Goal: Find specific page/section: Find specific page/section

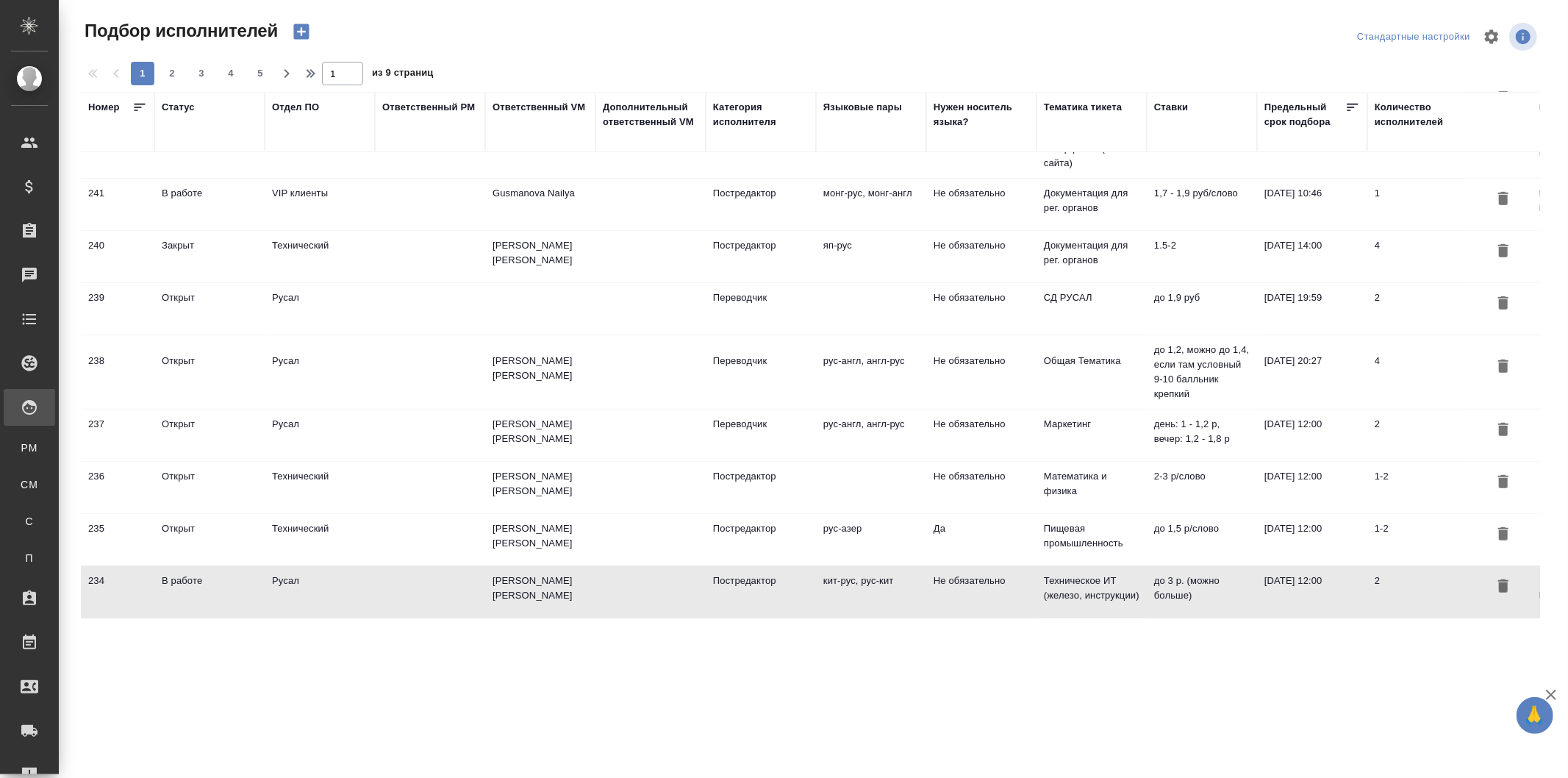
scroll to position [761, 0]
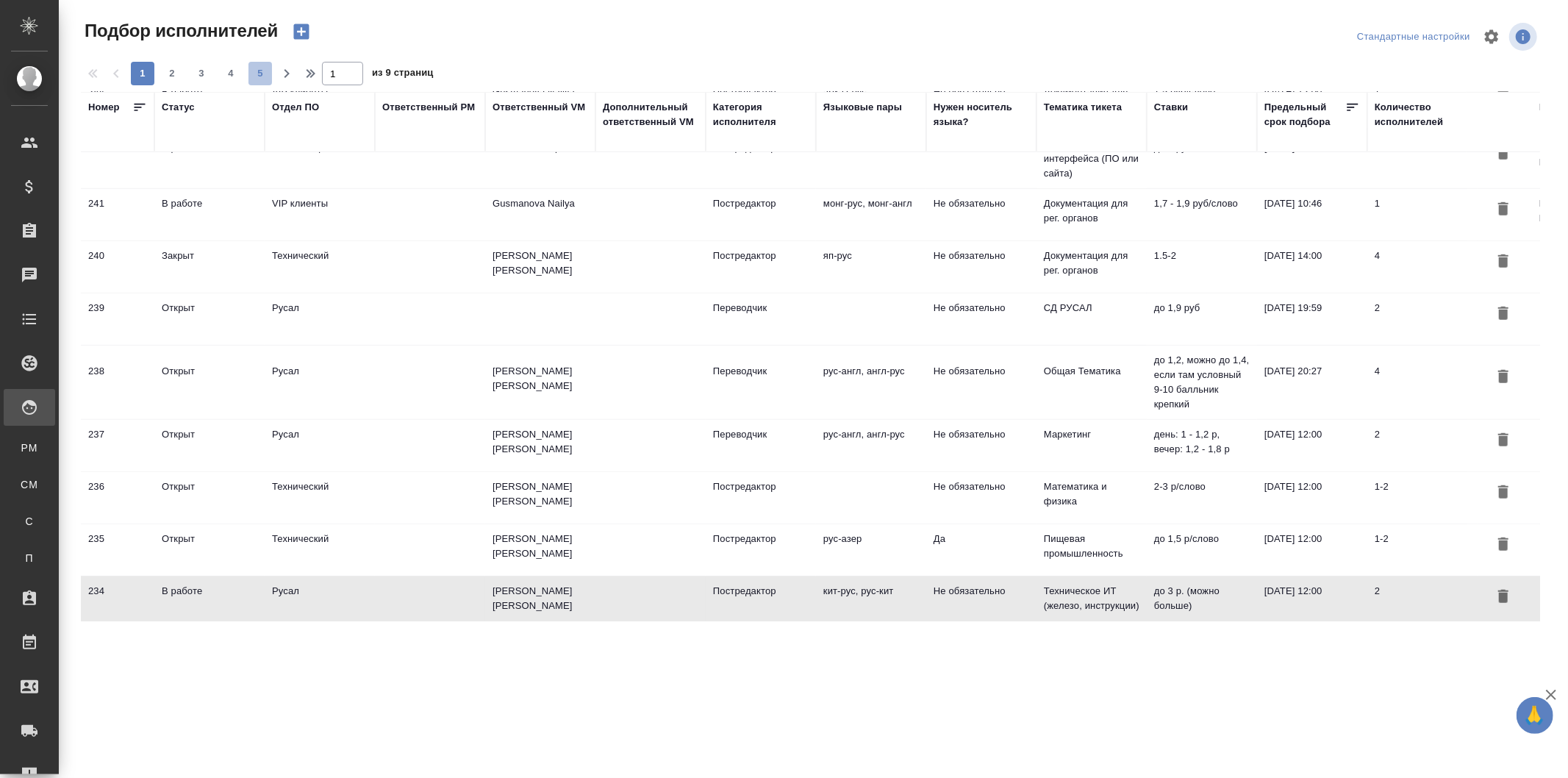
click at [256, 76] on span "5" at bounding box center [260, 73] width 24 height 14
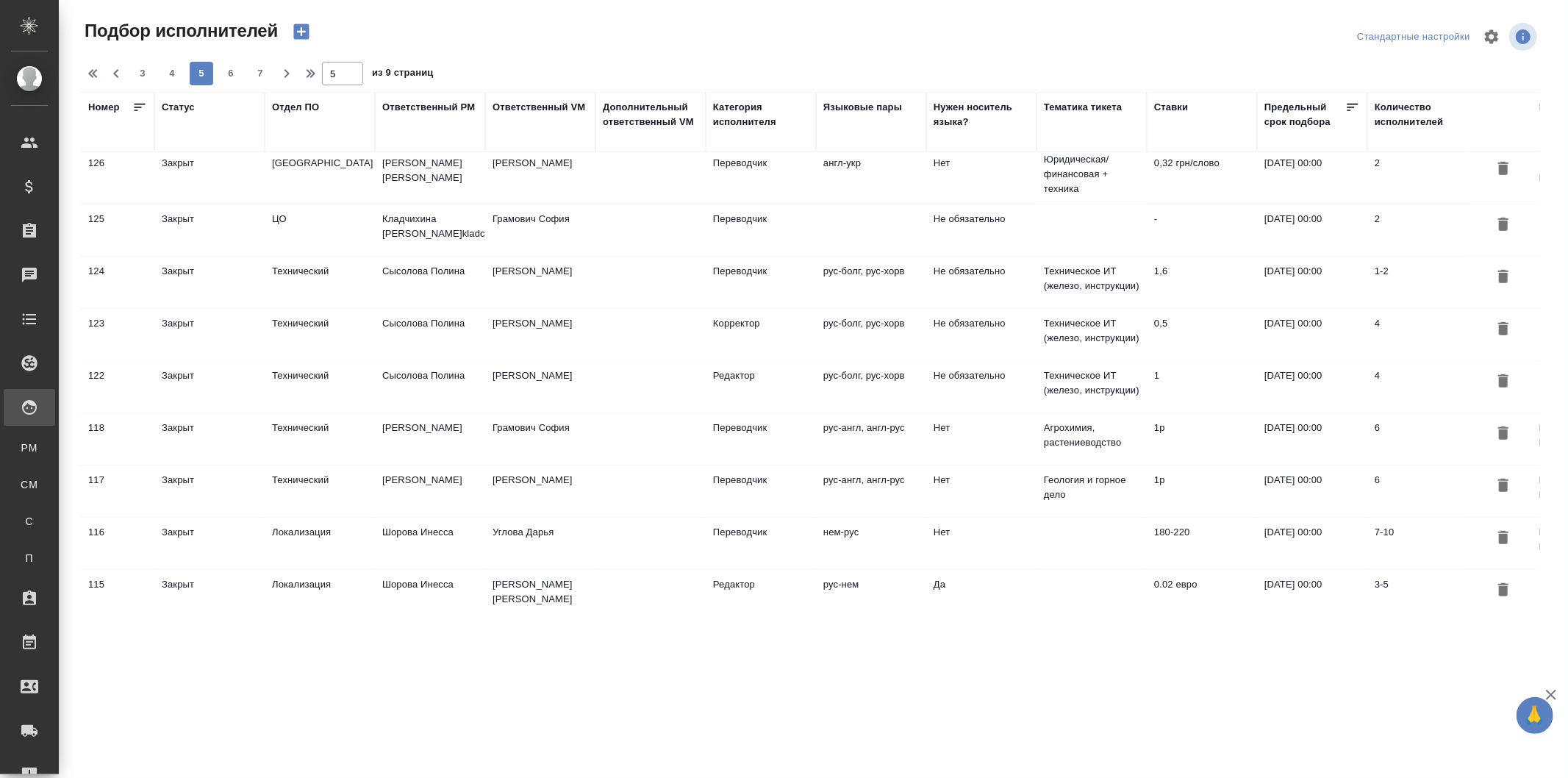
scroll to position [702, 0]
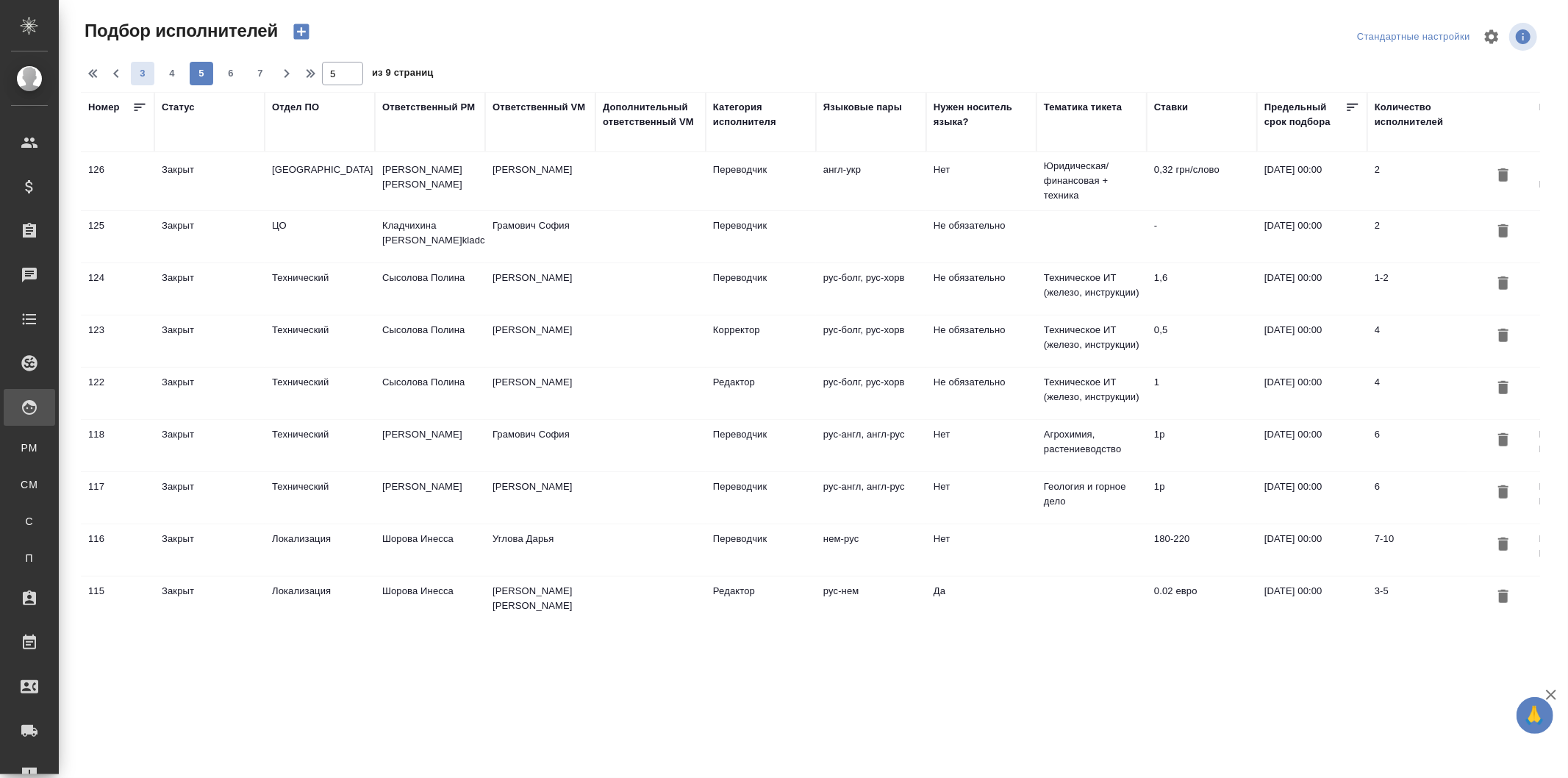
click at [149, 78] on span "3" at bounding box center [143, 73] width 24 height 14
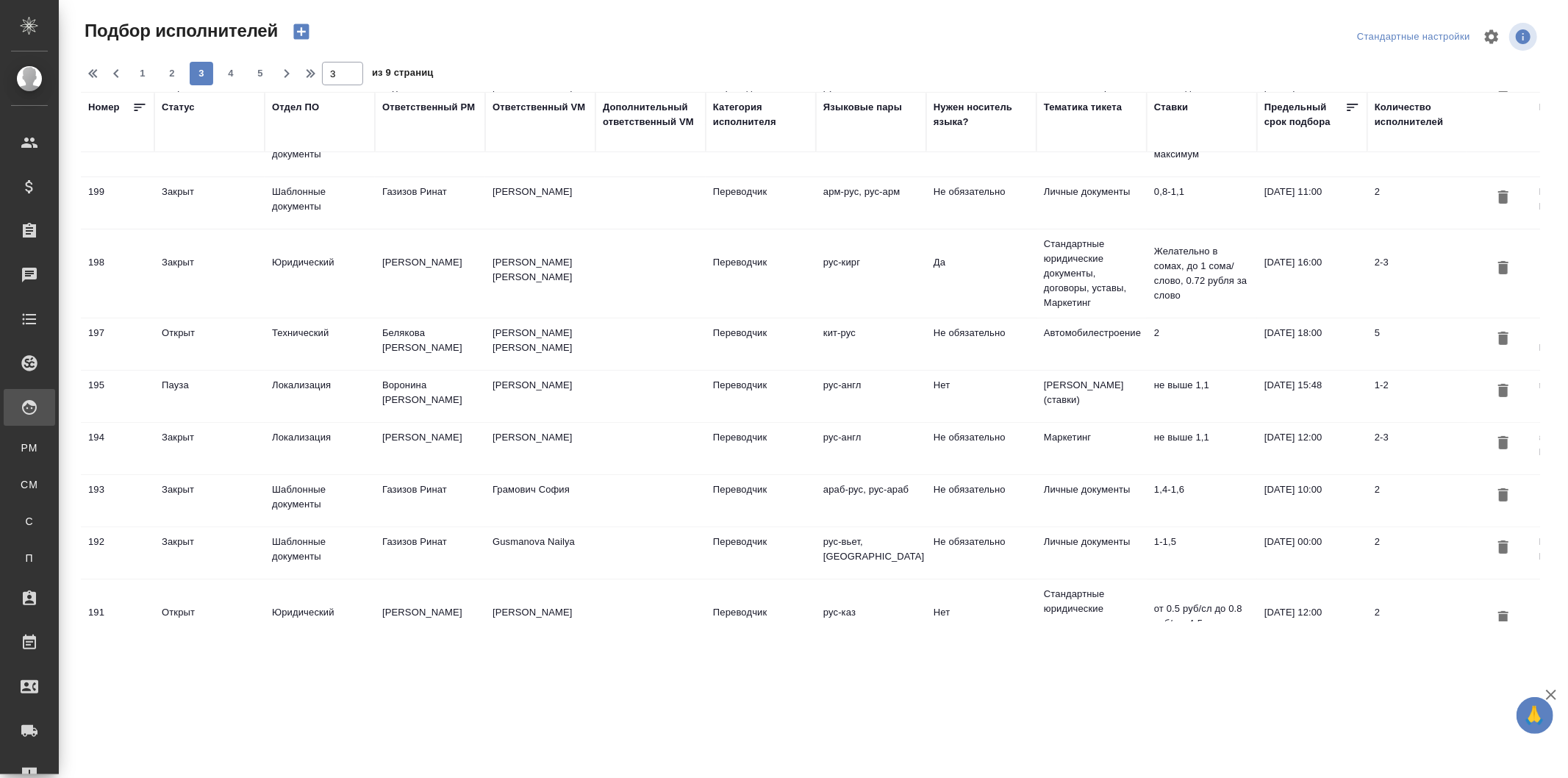
scroll to position [0, 0]
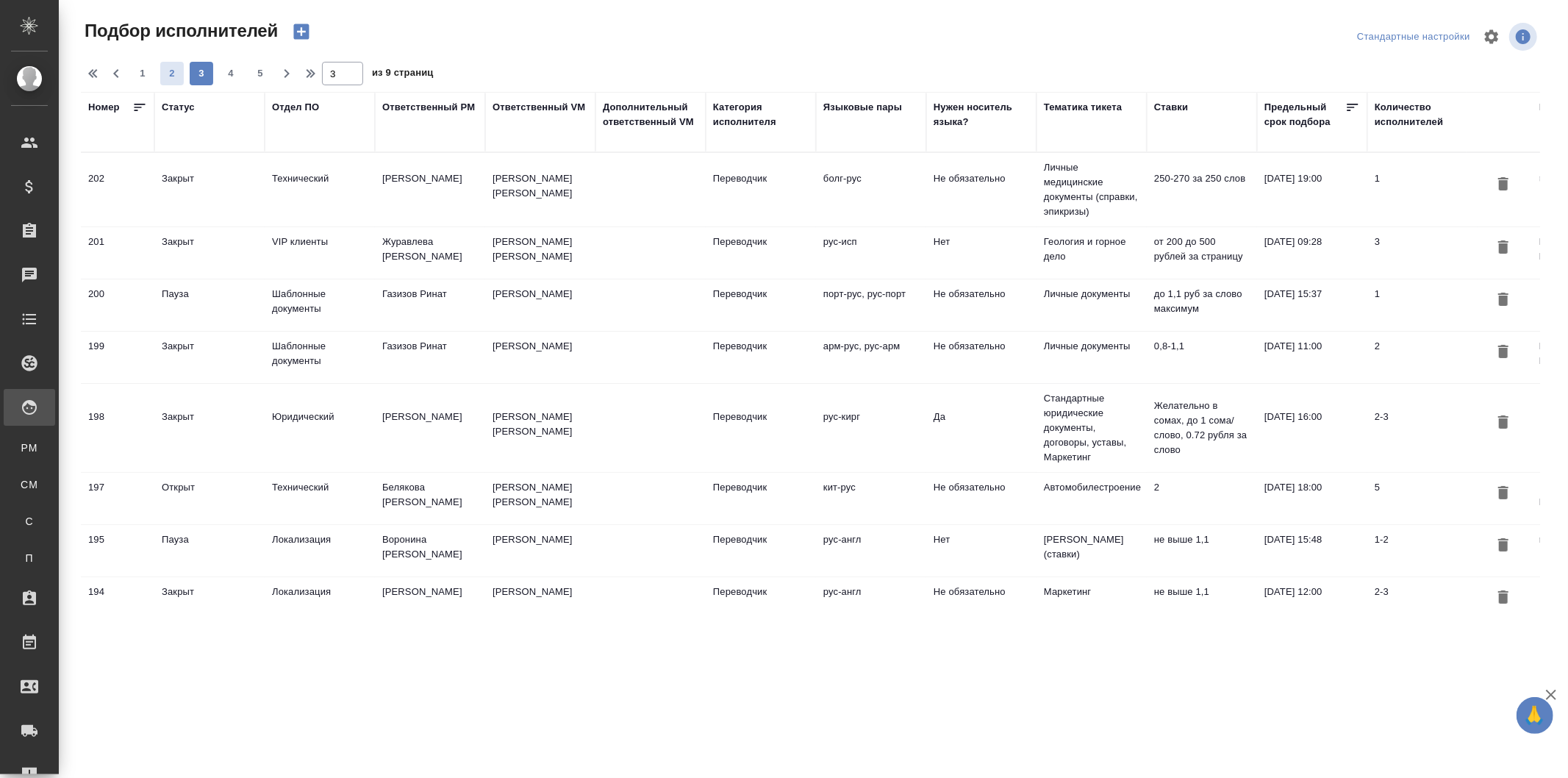
click at [181, 76] on span "2" at bounding box center [172, 73] width 24 height 14
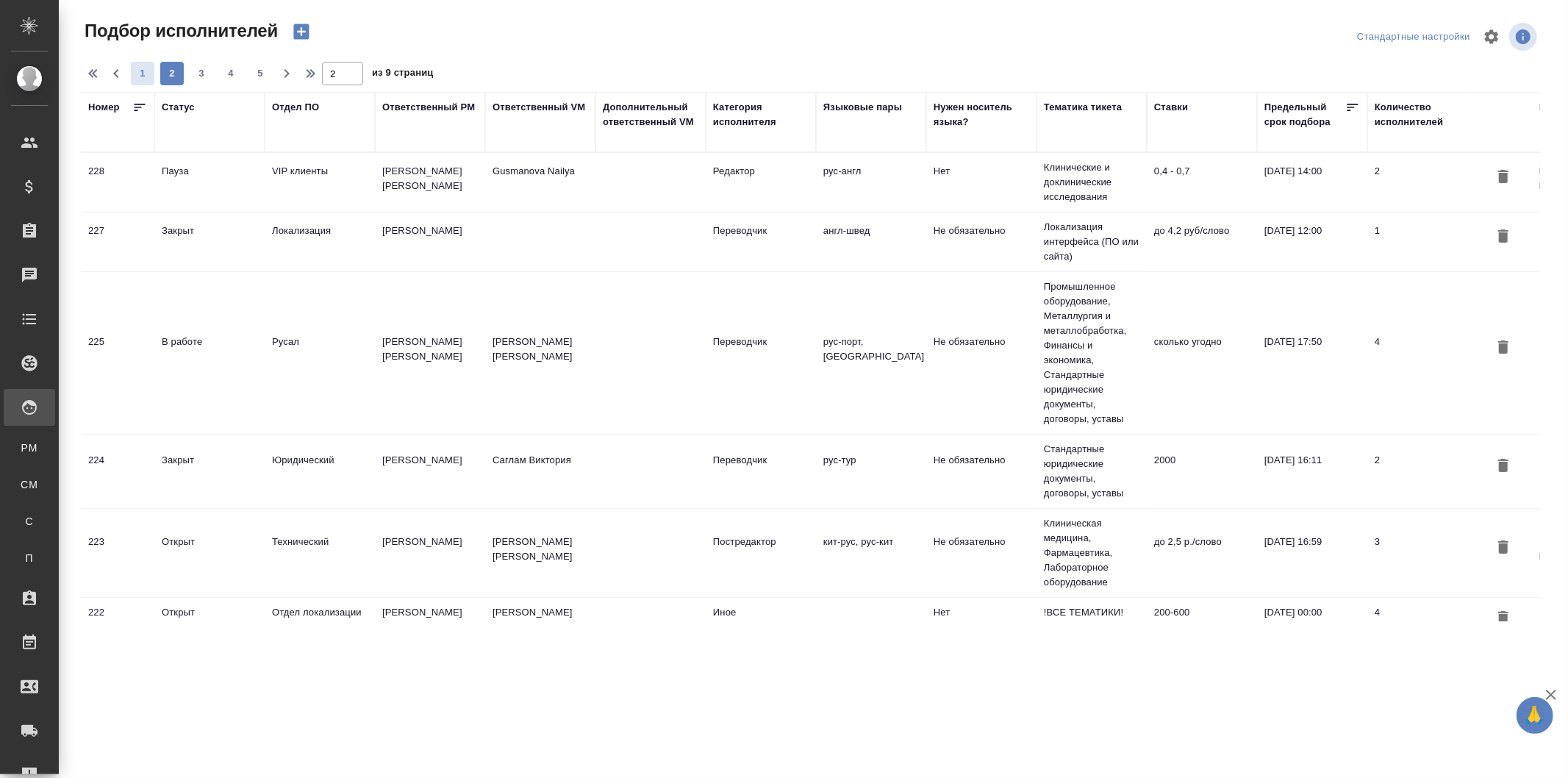
click at [142, 74] on span "1" at bounding box center [143, 73] width 24 height 14
type input "1"
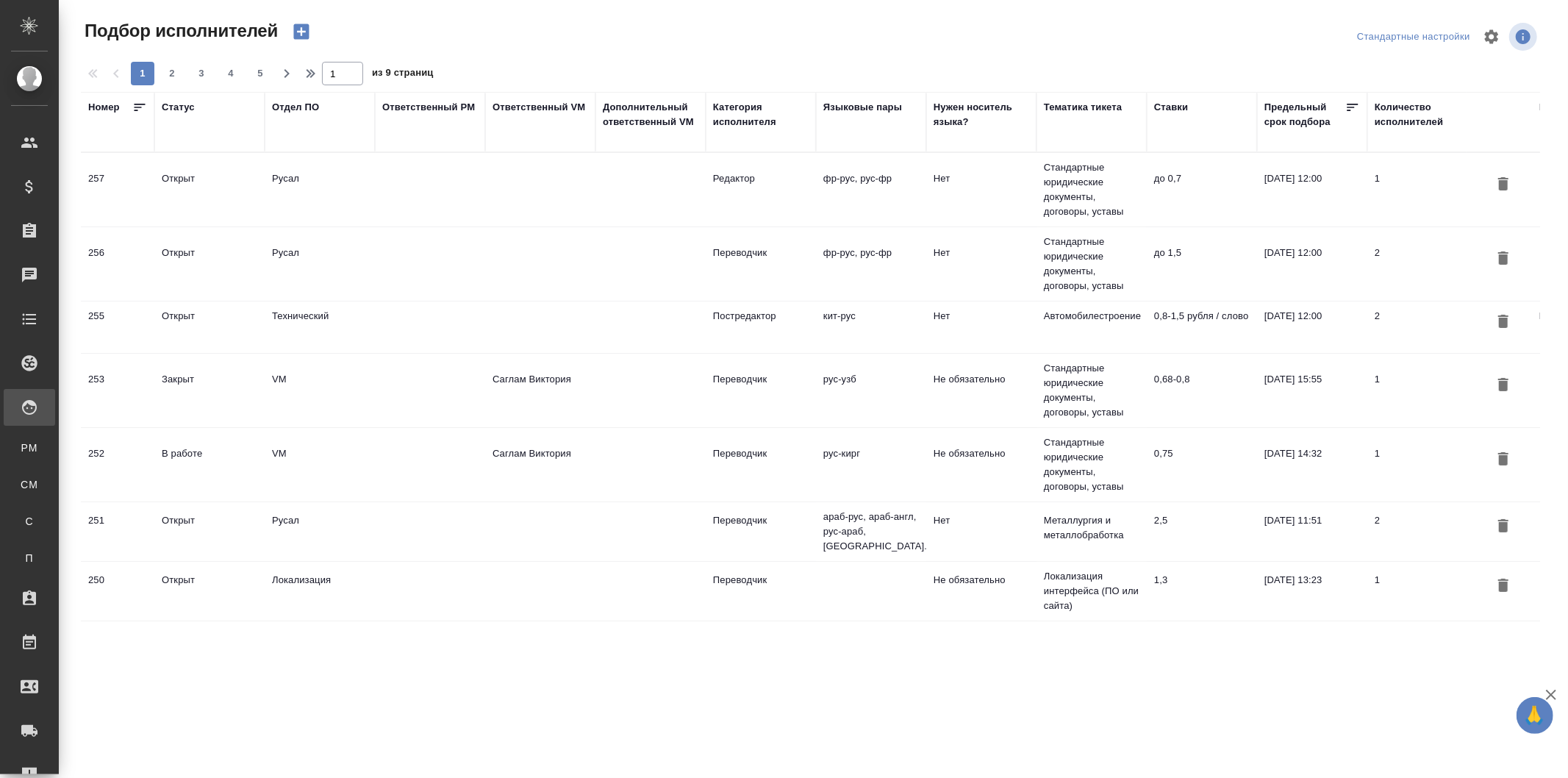
click at [535, 458] on td "Саглам Виктория" at bounding box center [540, 465] width 111 height 51
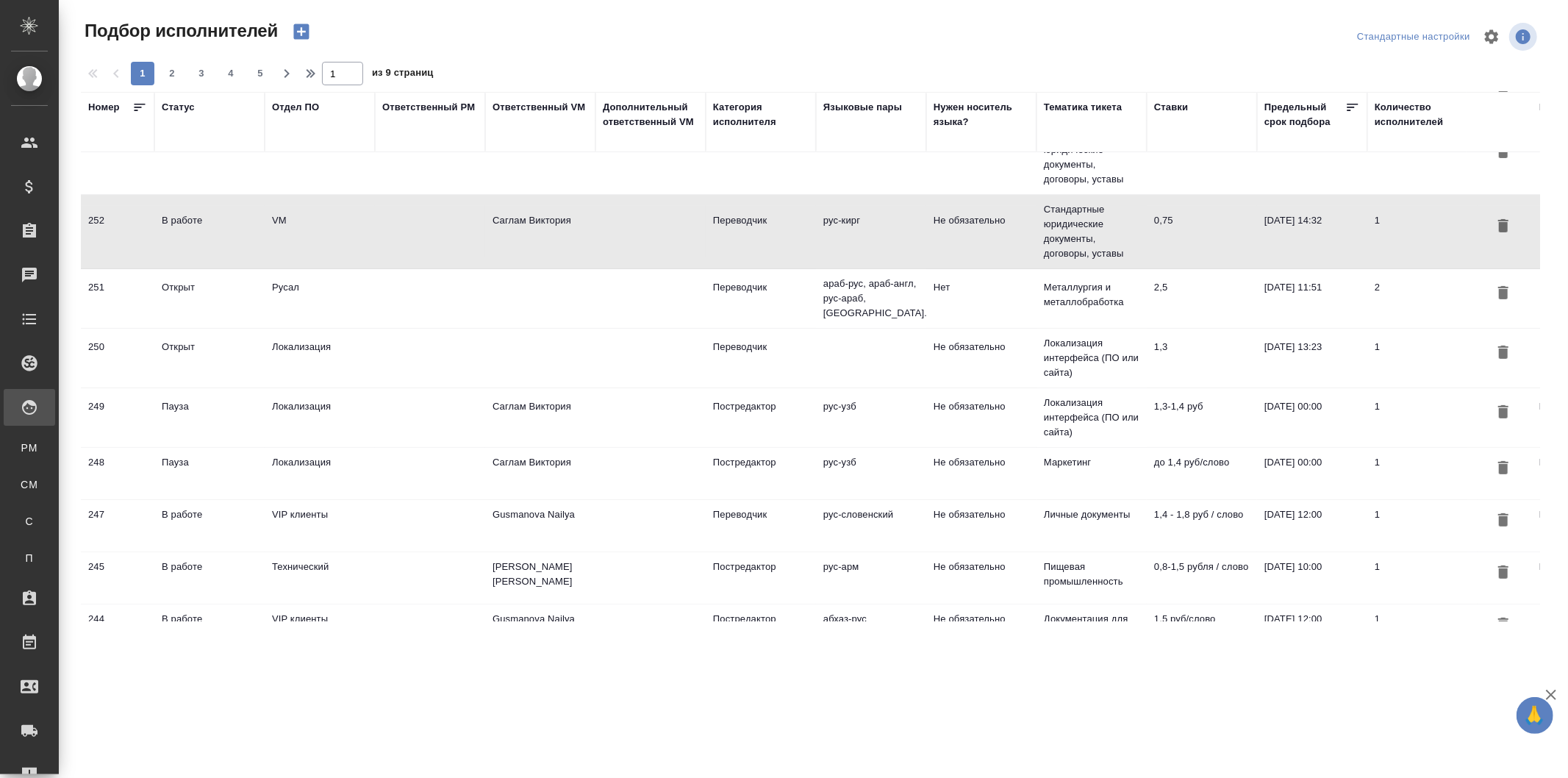
scroll to position [245, 0]
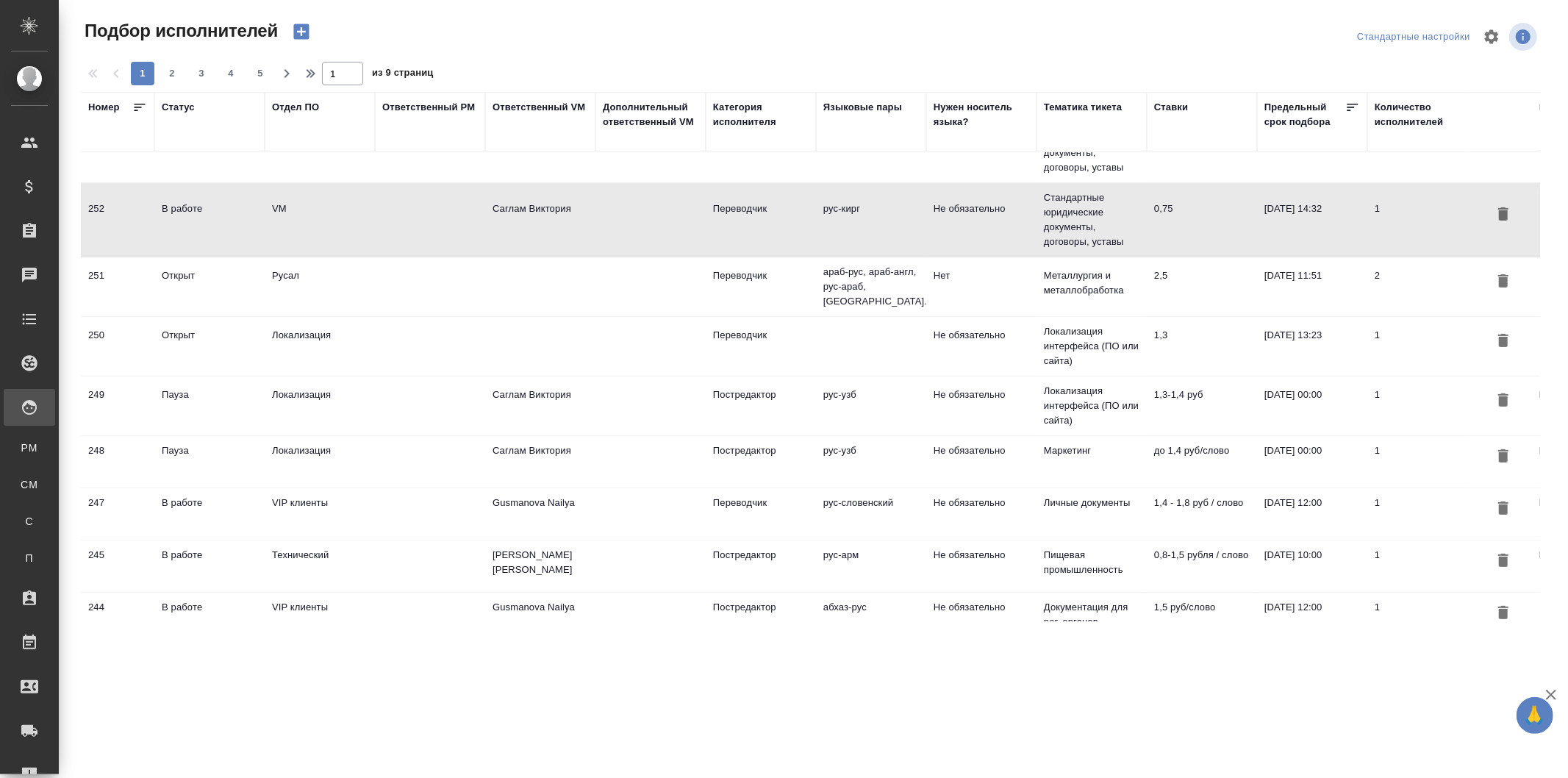
click at [546, 393] on td "Саглам Виктория" at bounding box center [540, 406] width 111 height 51
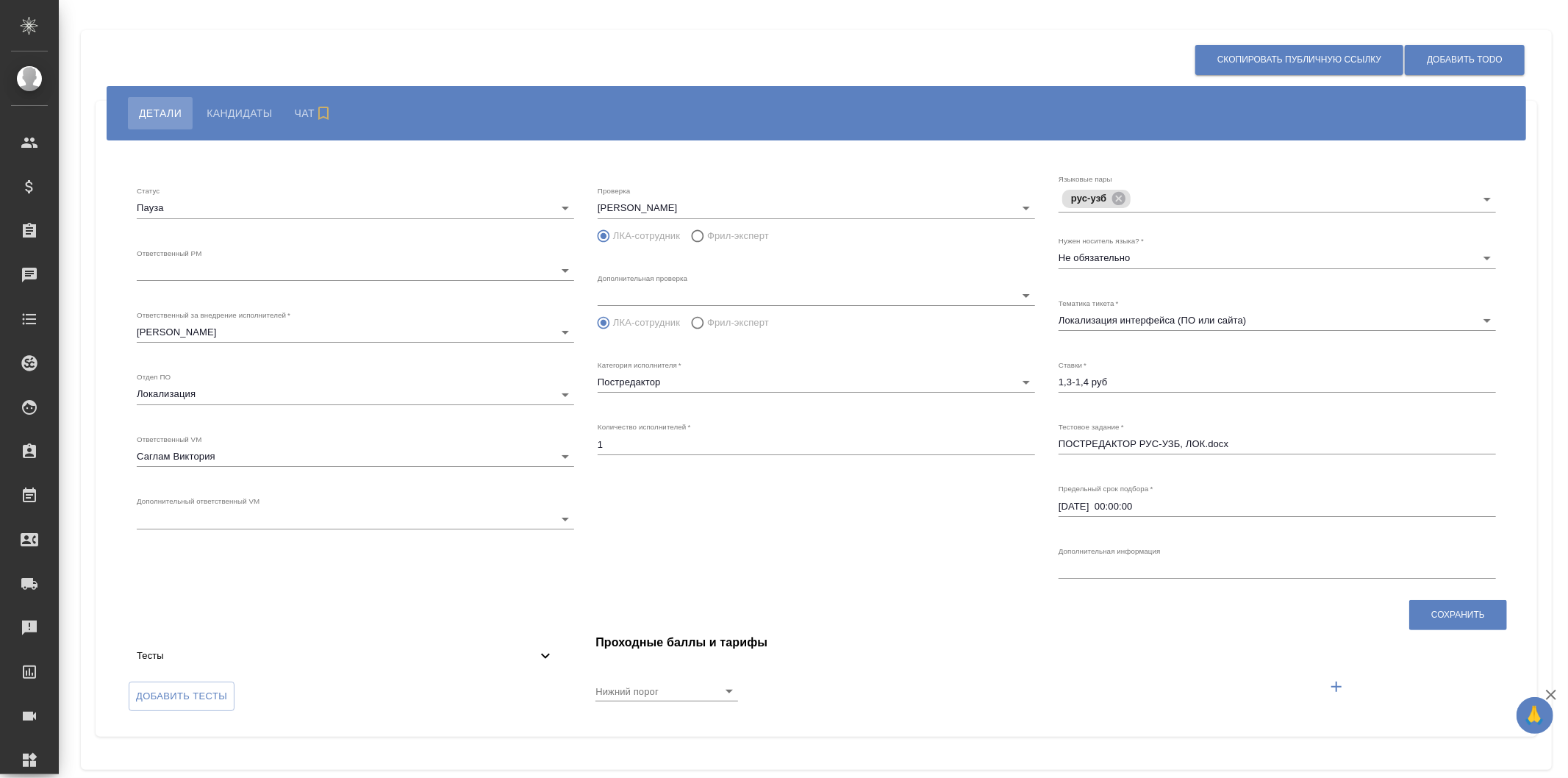
click at [290, 266] on body "🙏 .cls-1 fill:#fff; AWATERA [PERSON_NAME] Спецификации Заказы 0 Чаты Todo Проек…" at bounding box center [784, 389] width 1568 height 778
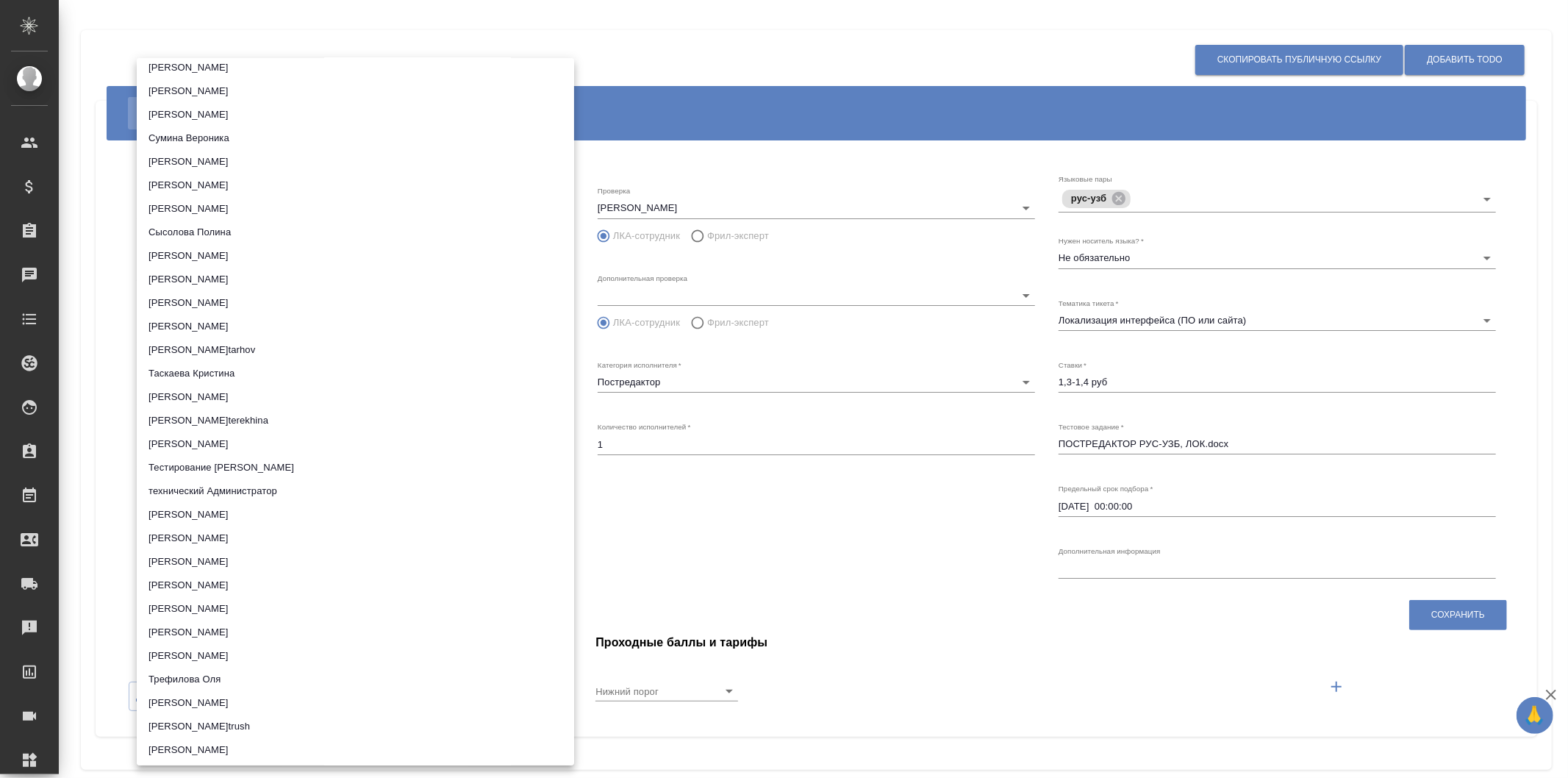
scroll to position [11852, 0]
click at [670, 165] on div at bounding box center [784, 389] width 1568 height 778
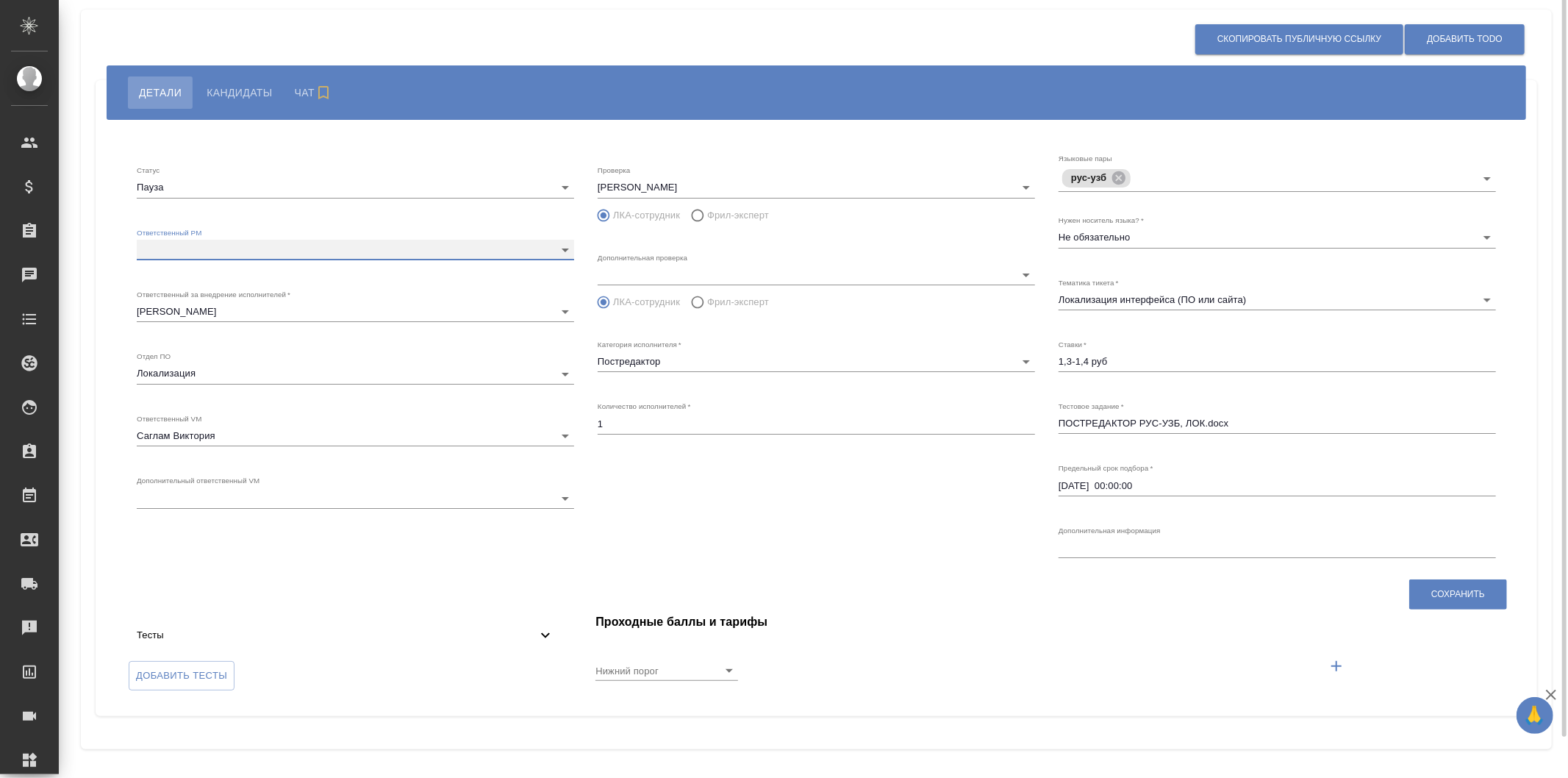
scroll to position [0, 0]
